Goal: Task Accomplishment & Management: Manage account settings

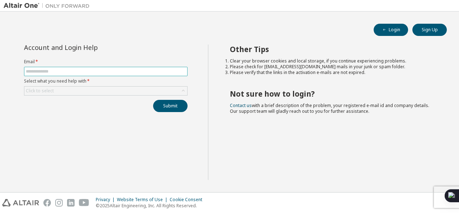
click at [95, 70] on input "text" at bounding box center [106, 72] width 160 height 6
type input "**********"
click at [92, 92] on div "Click to select" at bounding box center [105, 91] width 163 height 9
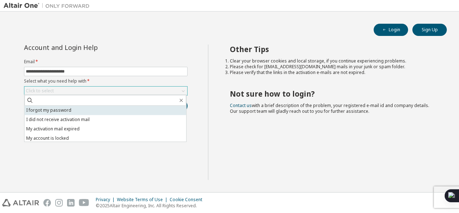
click at [87, 112] on li "I forgot my password" at bounding box center [105, 110] width 162 height 9
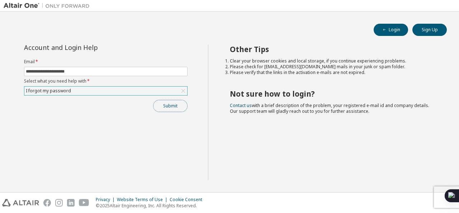
click at [171, 104] on button "Submit" at bounding box center [170, 106] width 34 height 12
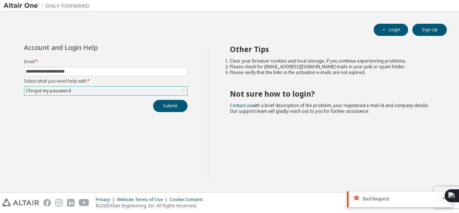
click at [126, 87] on div "I forgot my password" at bounding box center [105, 91] width 163 height 9
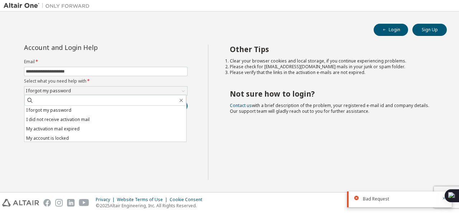
click at [98, 135] on li "My account is locked" at bounding box center [105, 138] width 162 height 9
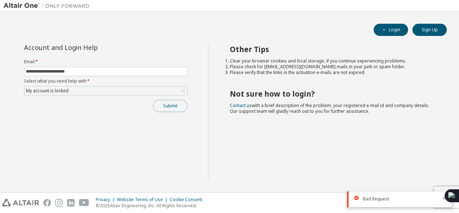
click at [171, 105] on button "Submit" at bounding box center [170, 106] width 34 height 12
